Goal: Go to known website: Access a specific website the user already knows

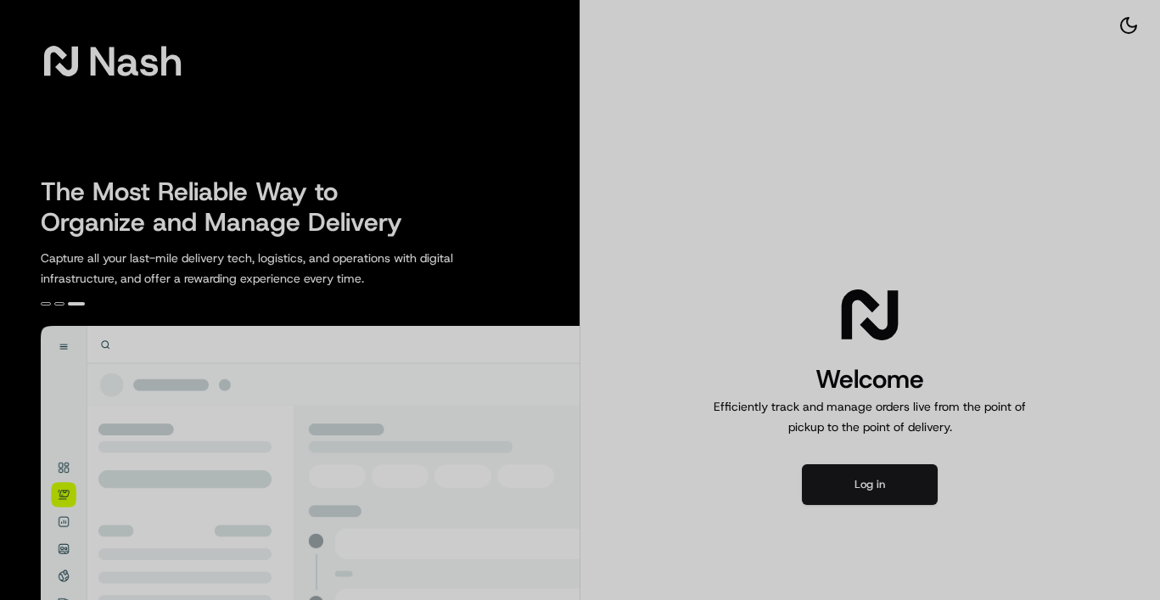
click at [916, 484] on div at bounding box center [580, 300] width 1160 height 600
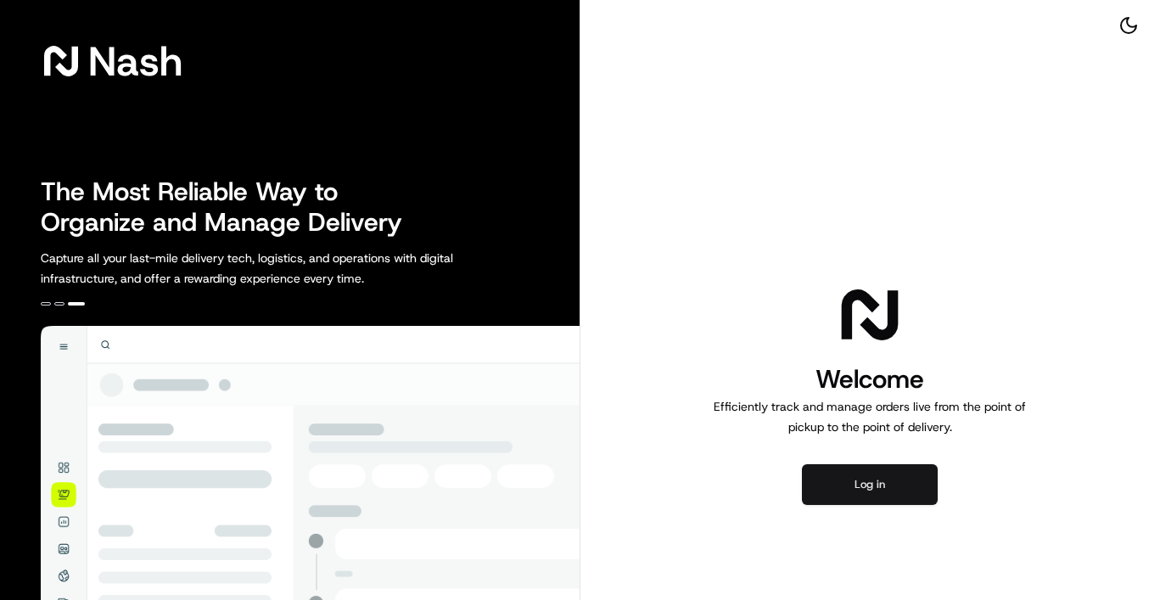
click at [835, 473] on button "Log in" at bounding box center [870, 484] width 136 height 41
